Goal: Navigation & Orientation: Find specific page/section

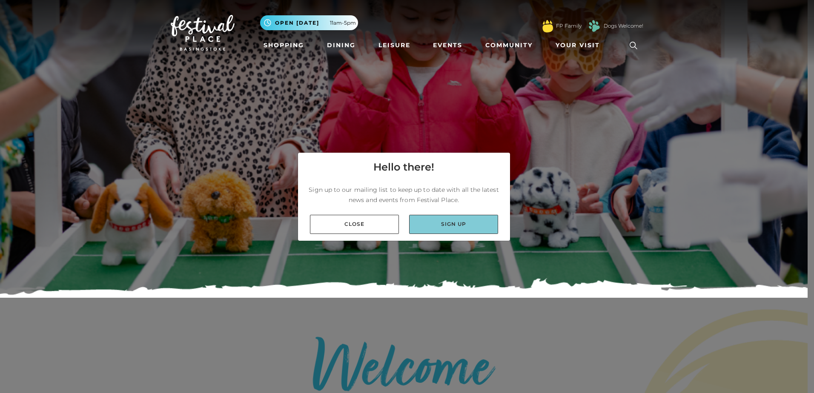
click at [449, 218] on link "Sign up" at bounding box center [453, 224] width 89 height 19
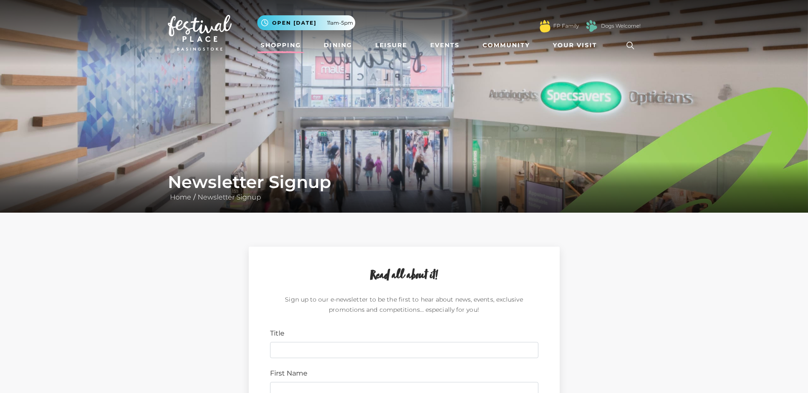
click at [281, 48] on link "Shopping" at bounding box center [280, 45] width 47 height 16
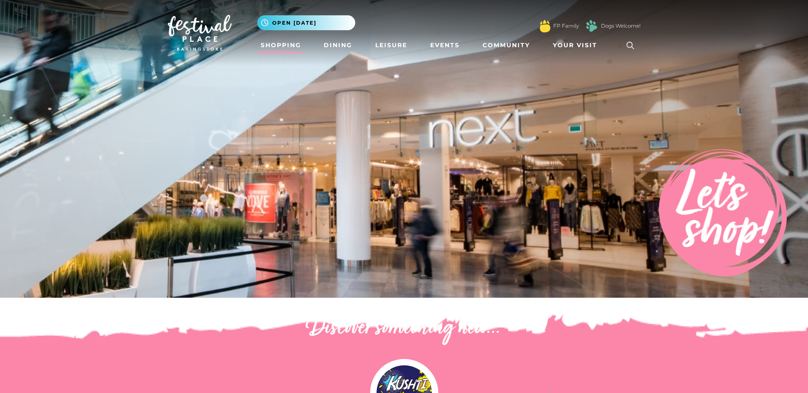
click at [281, 48] on link "Shopping" at bounding box center [280, 45] width 47 height 16
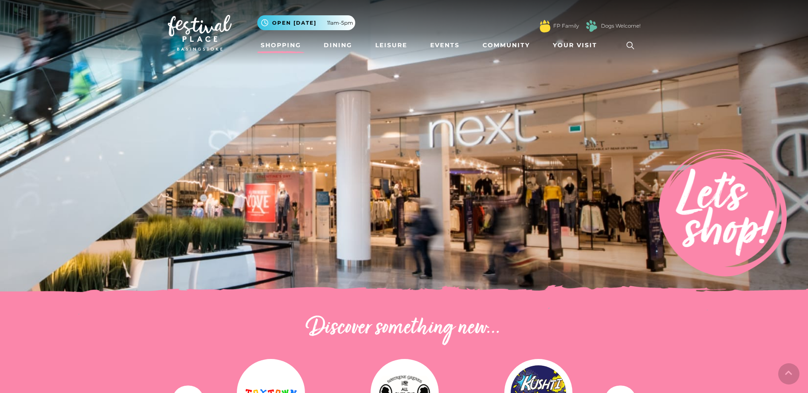
drag, startPoint x: 810, startPoint y: 46, endPoint x: 210, endPoint y: 33, distance: 600.1
click at [210, 33] on img at bounding box center [200, 33] width 64 height 36
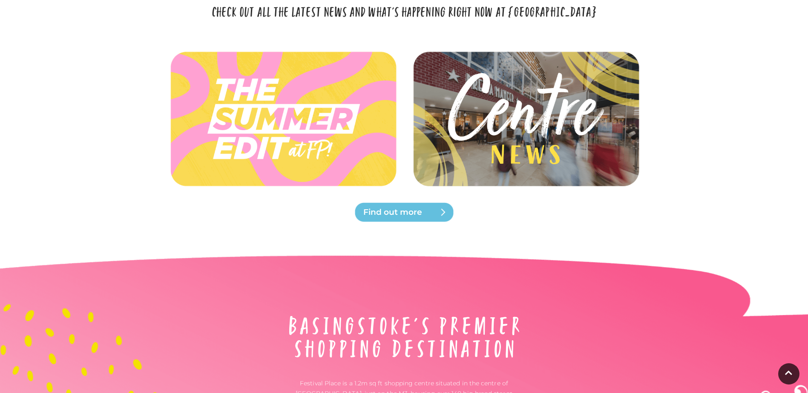
scroll to position [980, 0]
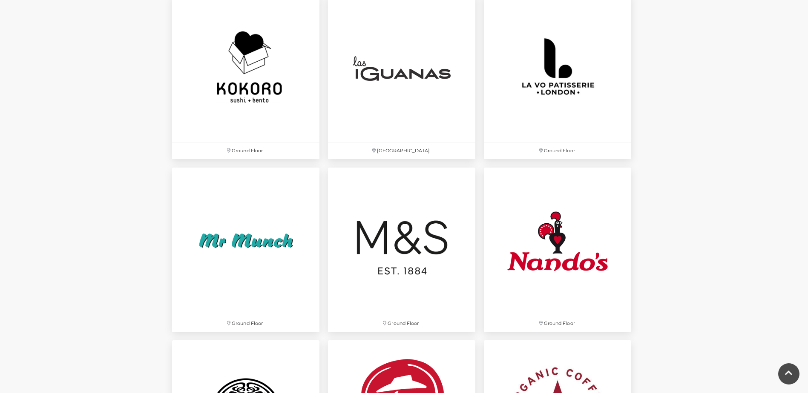
scroll to position [2090, 0]
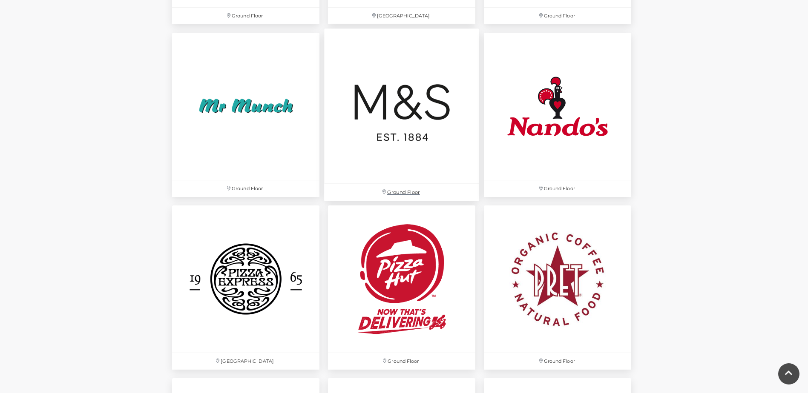
click at [406, 101] on img at bounding box center [401, 106] width 155 height 155
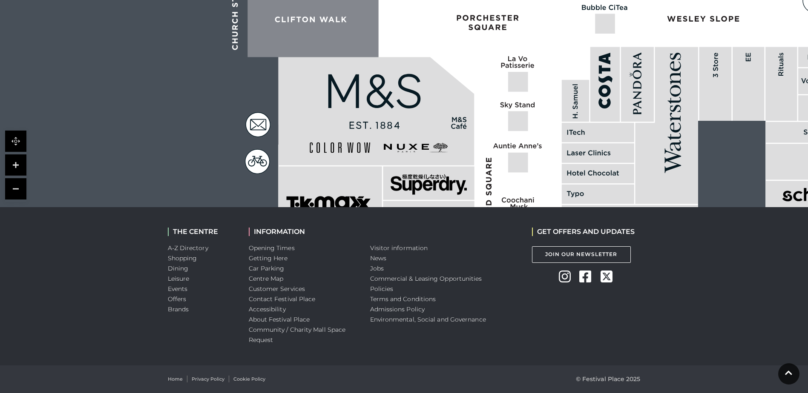
scroll to position [105, 0]
